Goal: Information Seeking & Learning: Learn about a topic

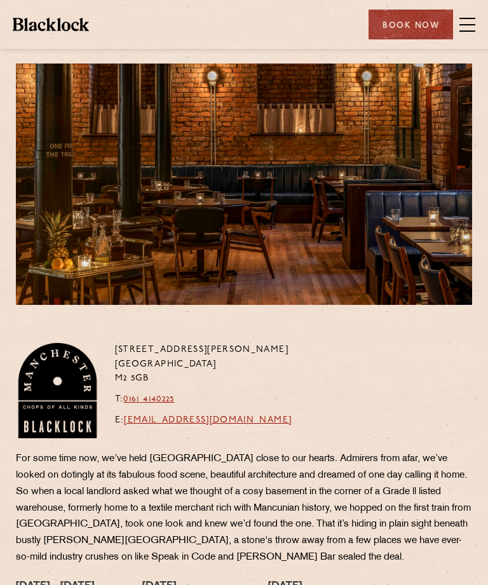
click at [471, 27] on span at bounding box center [467, 24] width 16 height 19
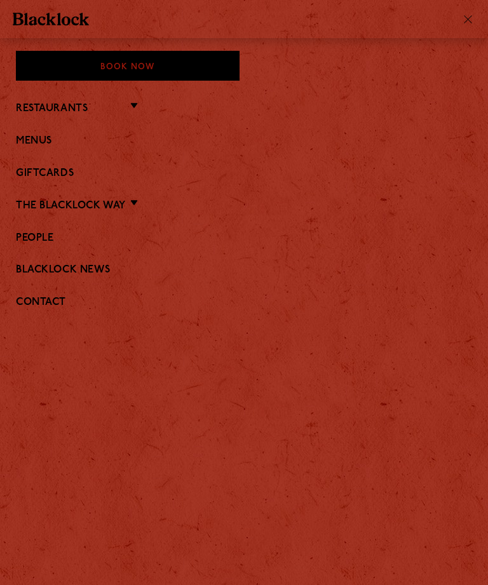
click at [70, 104] on link "Restaurants" at bounding box center [52, 109] width 72 height 12
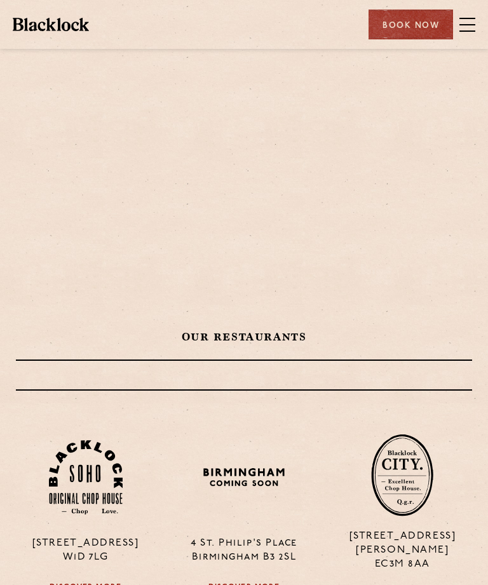
click at [474, 22] on span at bounding box center [467, 24] width 16 height 19
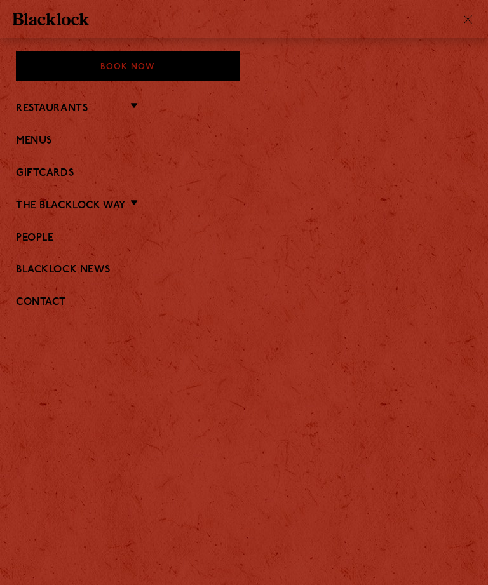
click at [35, 142] on link "Menus" at bounding box center [244, 141] width 456 height 12
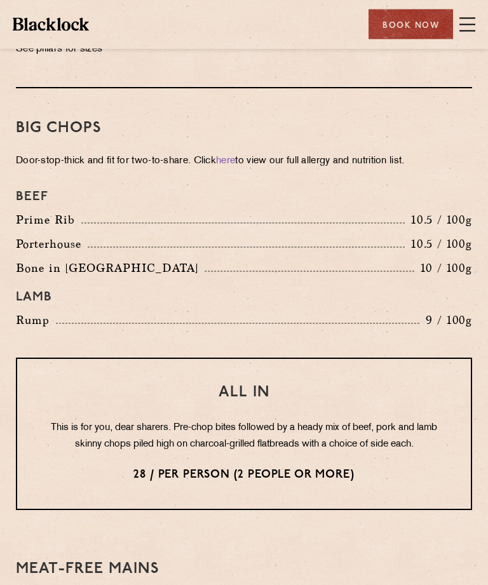
scroll to position [1625, 0]
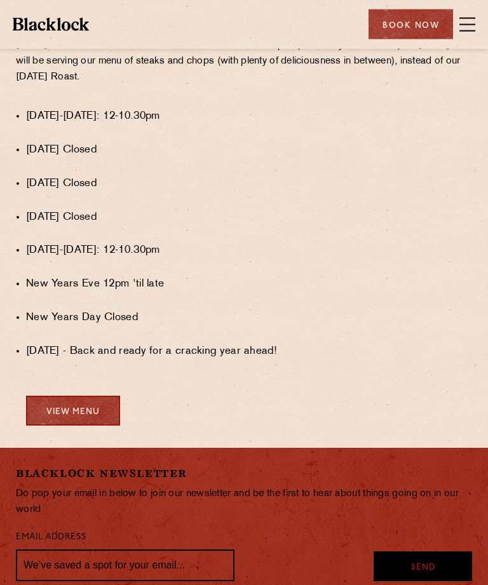
scroll to position [1014, 0]
click at [71, 396] on link "View Menu" at bounding box center [73, 411] width 94 height 30
